Goal: Task Accomplishment & Management: Manage account settings

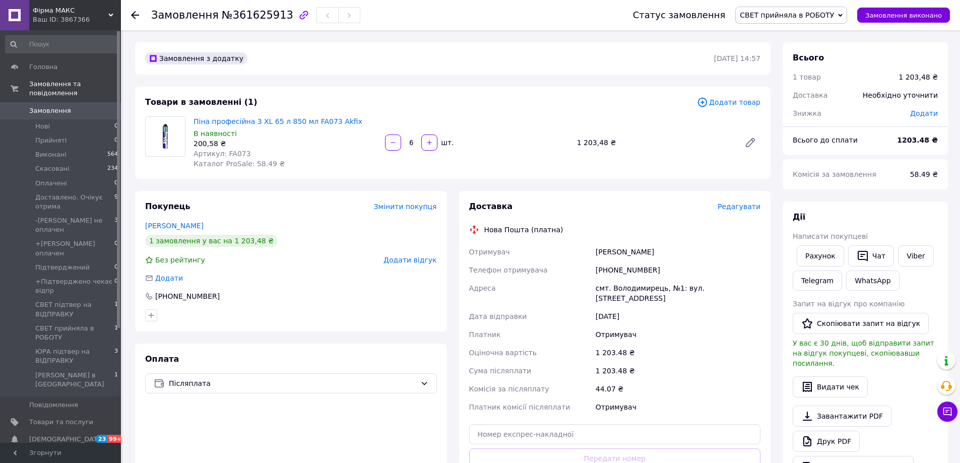
click at [54, 106] on span "Замовлення" at bounding box center [50, 110] width 42 height 9
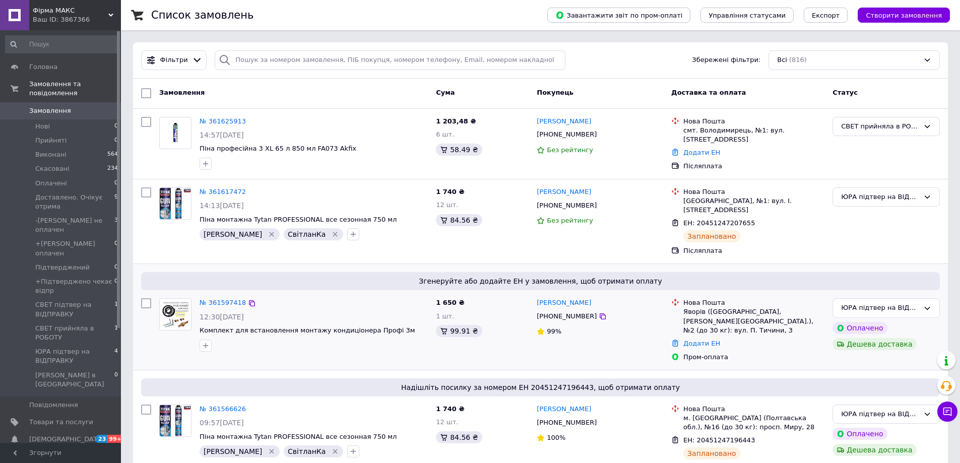
click at [265, 277] on div "Згенеруйте або додайте ЕН у замовлення, щоб отримати оплату" at bounding box center [540, 281] width 799 height 18
click at [233, 299] on link "№ 361597418" at bounding box center [223, 303] width 46 height 8
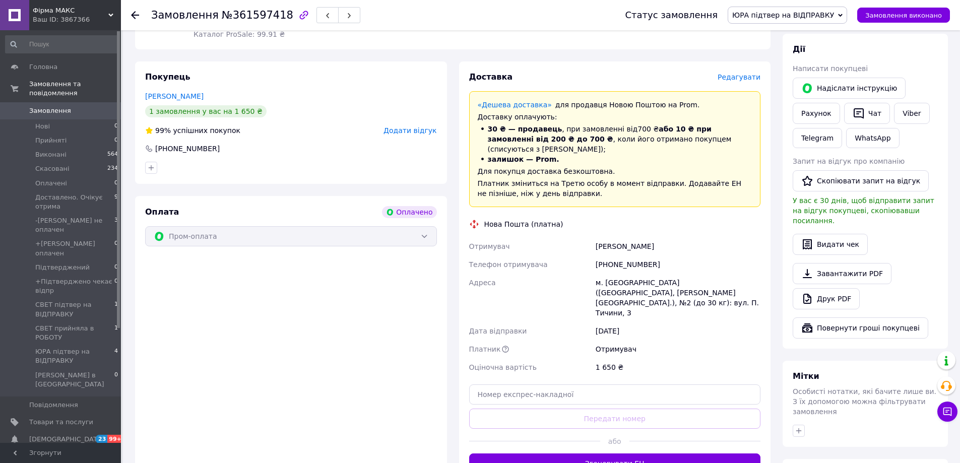
scroll to position [149, 0]
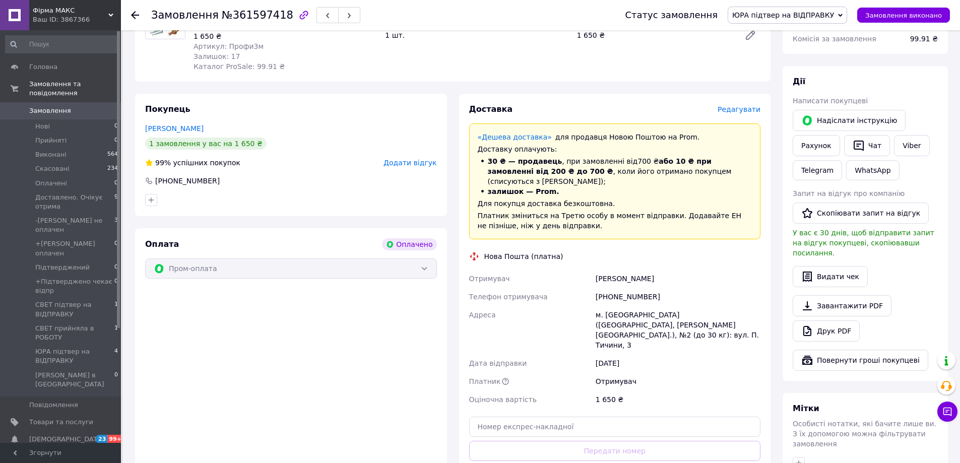
click at [65, 106] on span "Замовлення" at bounding box center [50, 110] width 42 height 9
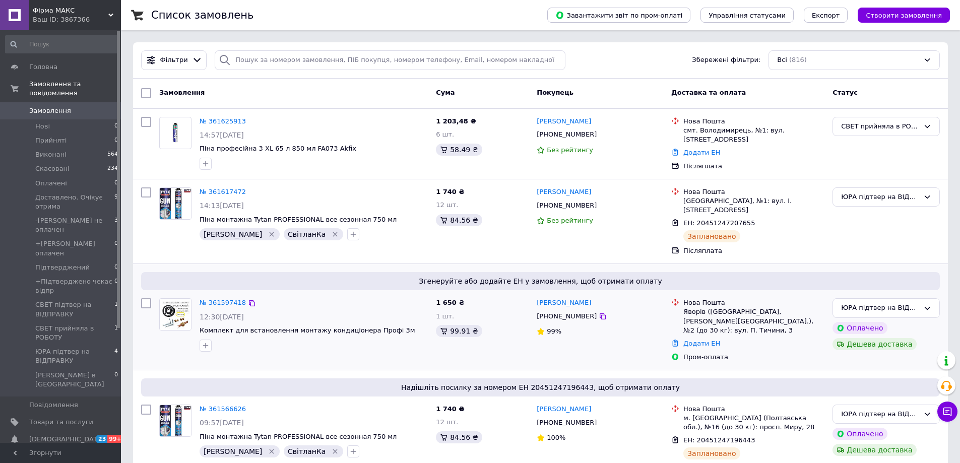
scroll to position [50, 0]
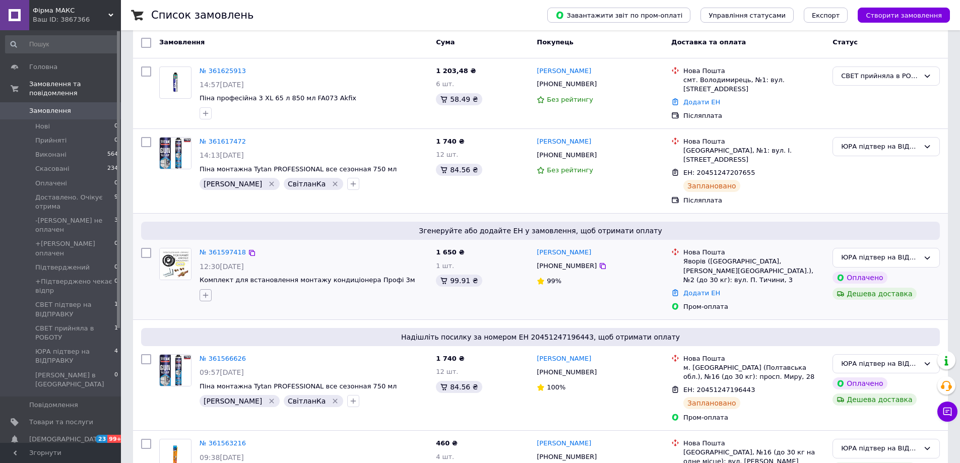
click at [203, 291] on icon "button" at bounding box center [206, 295] width 8 height 8
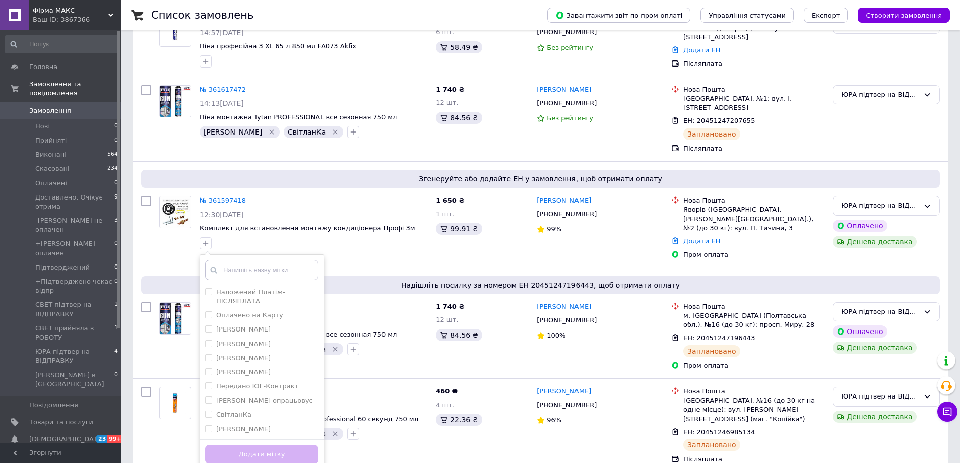
scroll to position [151, 0]
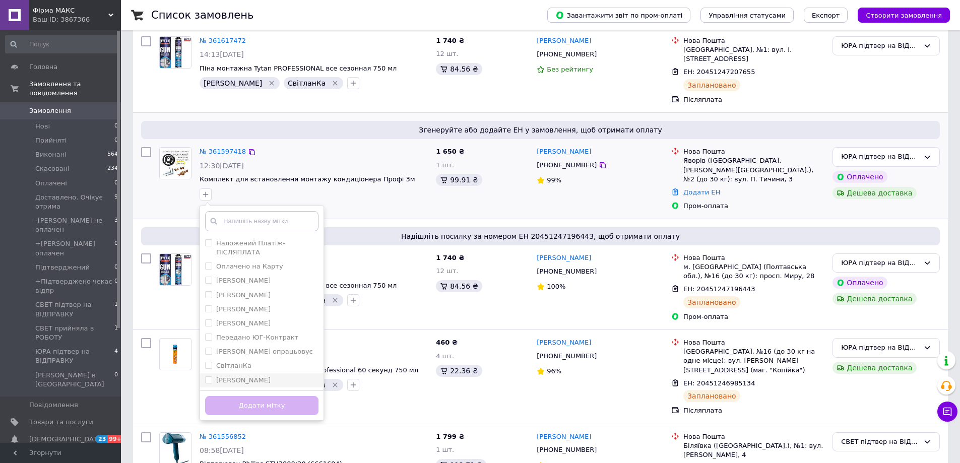
click at [230, 376] on label "[PERSON_NAME]" at bounding box center [243, 380] width 54 height 8
checkbox input "true"
click at [234, 362] on label "СвітланКа" at bounding box center [233, 366] width 35 height 8
checkbox input "true"
click at [234, 400] on button "Додати мітку" at bounding box center [261, 406] width 113 height 20
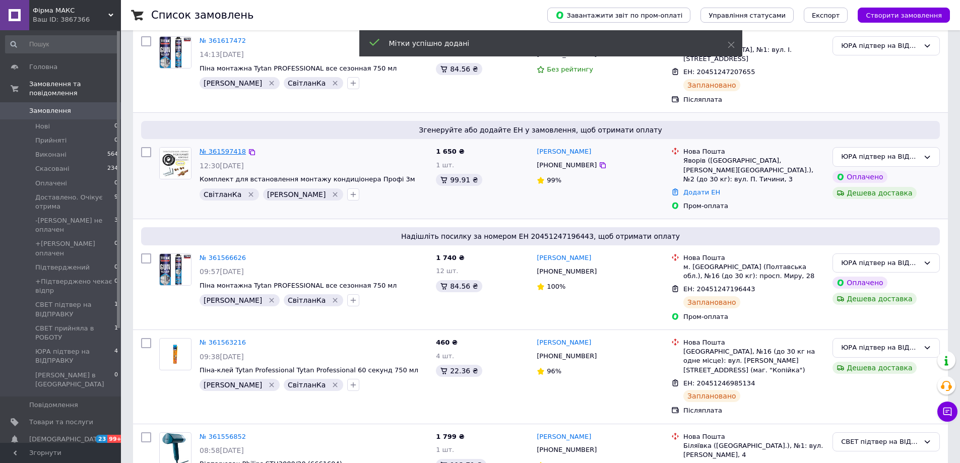
click at [212, 148] on link "№ 361597418" at bounding box center [223, 152] width 46 height 8
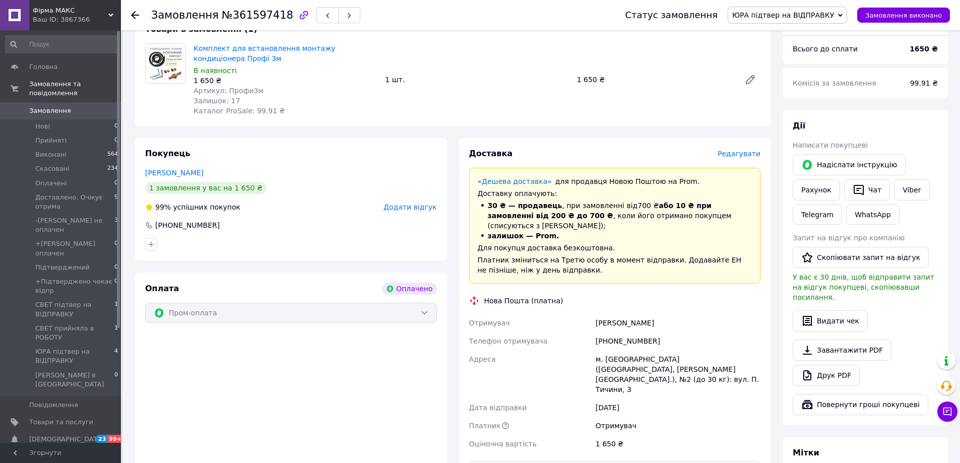
scroll to position [401, 0]
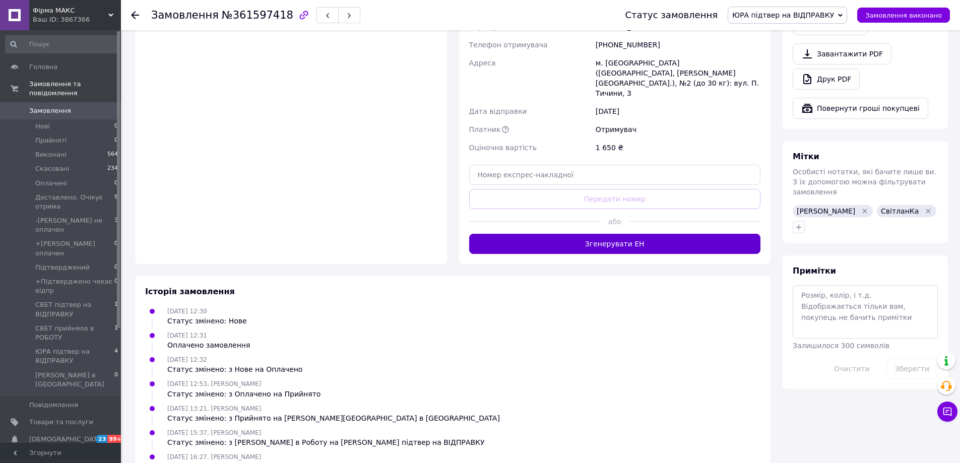
click at [680, 234] on button "Згенерувати ЕН" at bounding box center [615, 244] width 292 height 20
